Goal: Task Accomplishment & Management: Manage account settings

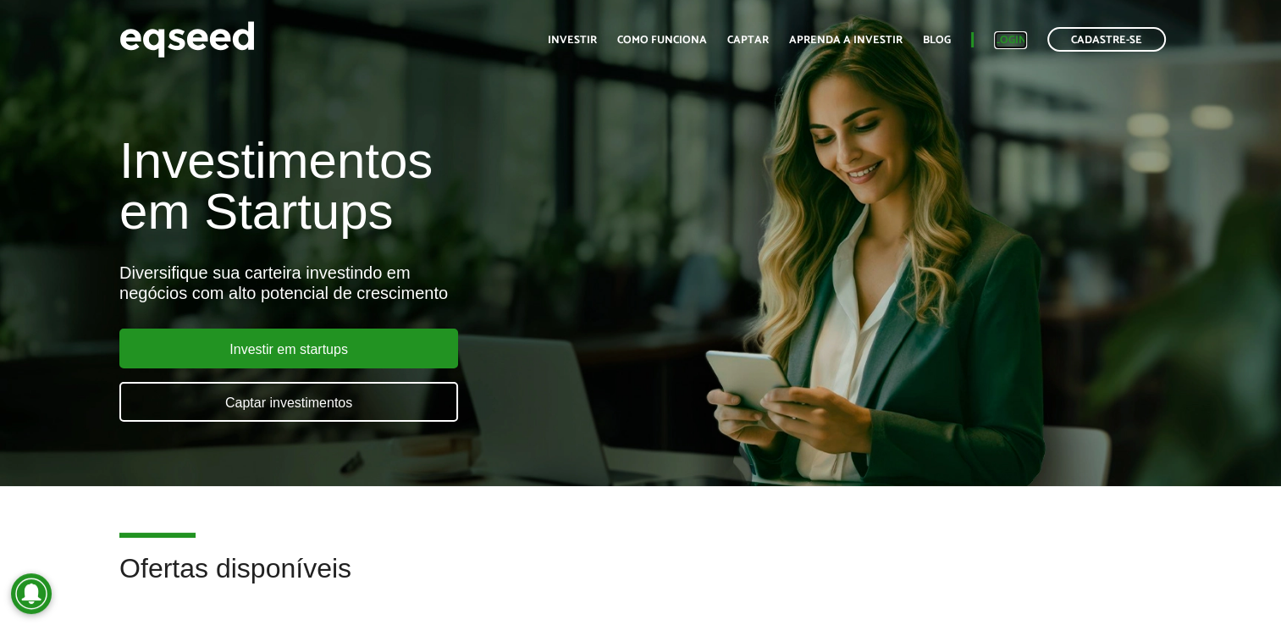
click at [1000, 41] on link "Login" at bounding box center [1010, 40] width 33 height 11
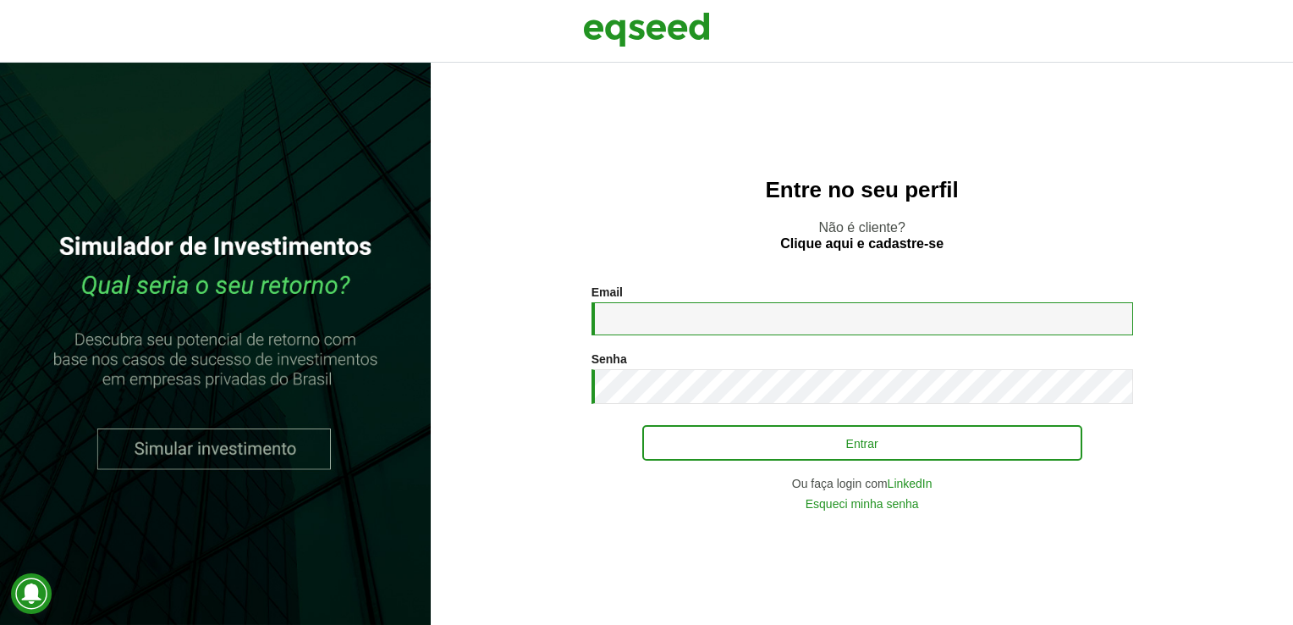
type input "**********"
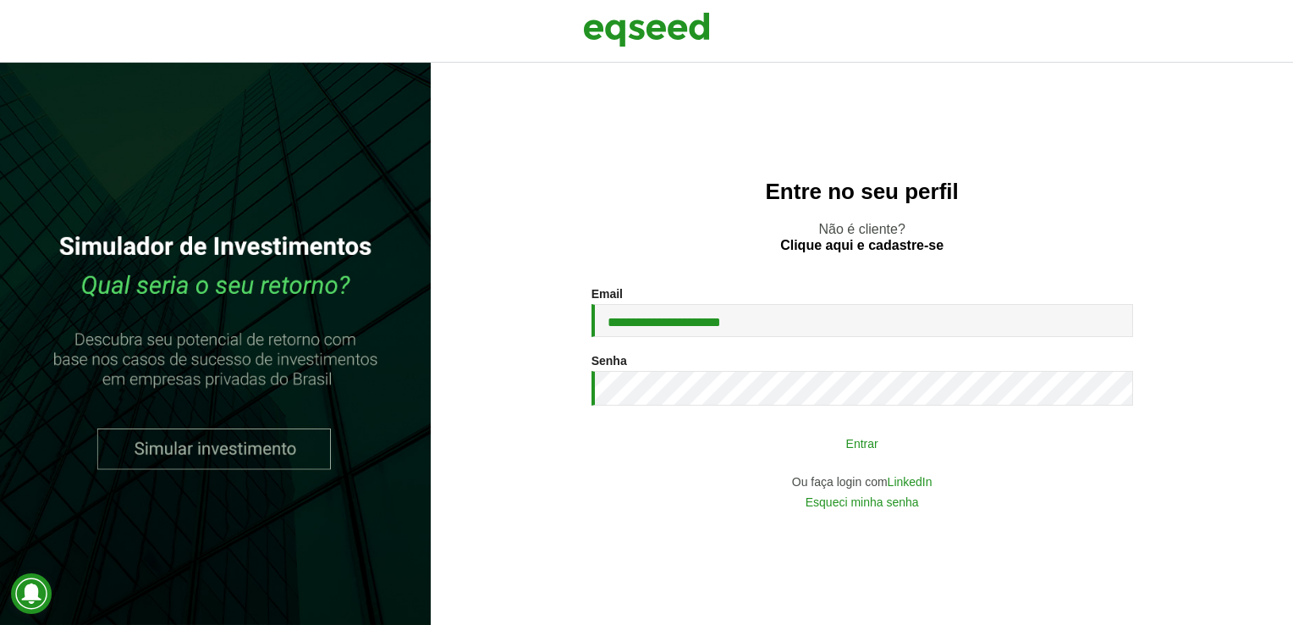
click at [802, 446] on button "Entrar" at bounding box center [862, 443] width 440 height 32
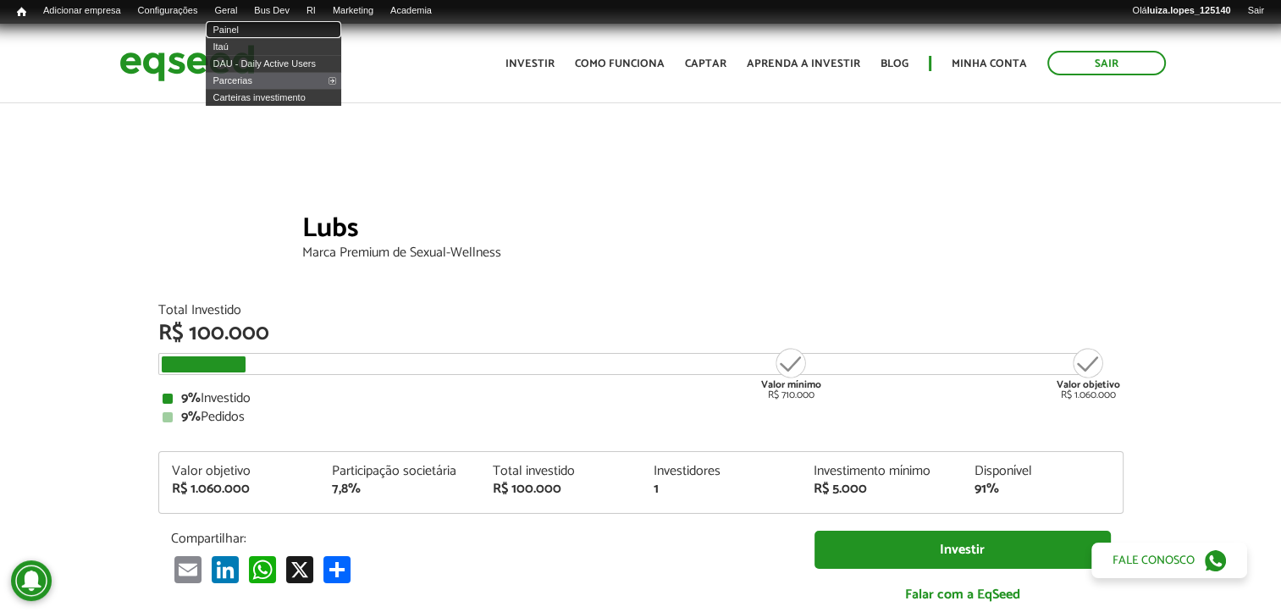
click at [247, 28] on link "Painel" at bounding box center [273, 29] width 135 height 17
